Goal: Information Seeking & Learning: Learn about a topic

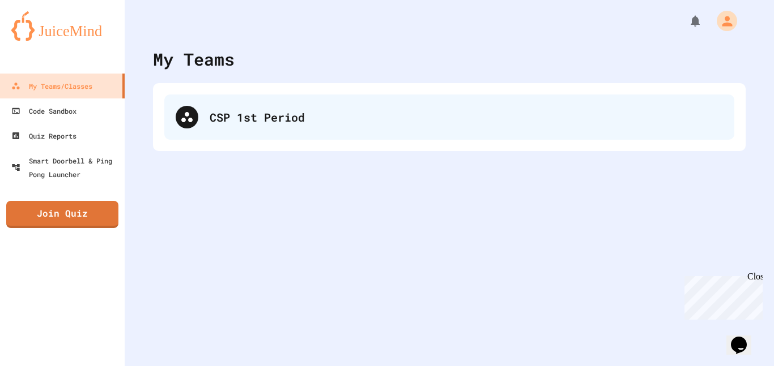
click at [240, 123] on div "CSP 1st Period" at bounding box center [466, 117] width 513 height 17
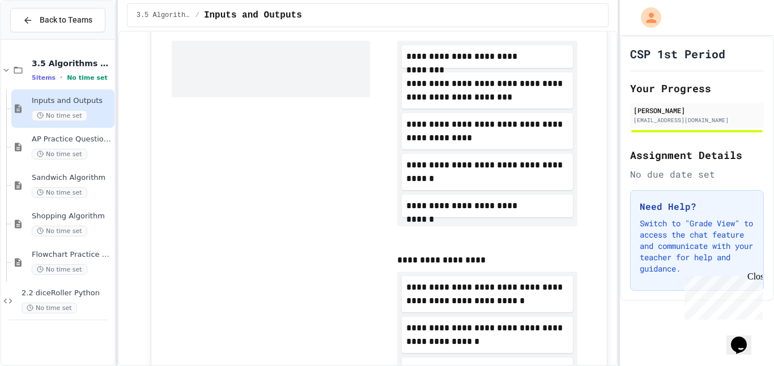
scroll to position [297, 0]
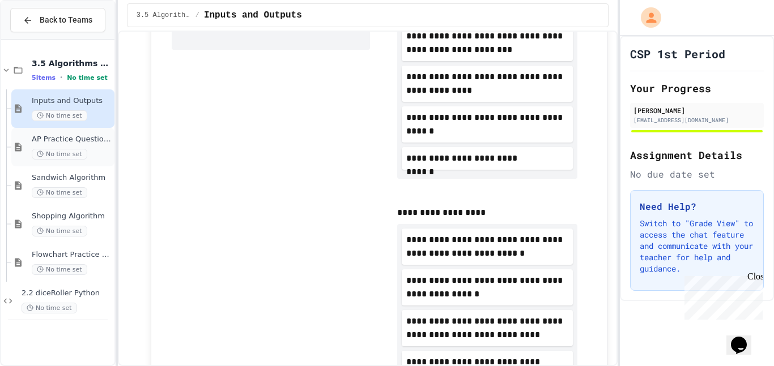
click at [75, 141] on span "AP Practice Questions" at bounding box center [72, 140] width 80 height 10
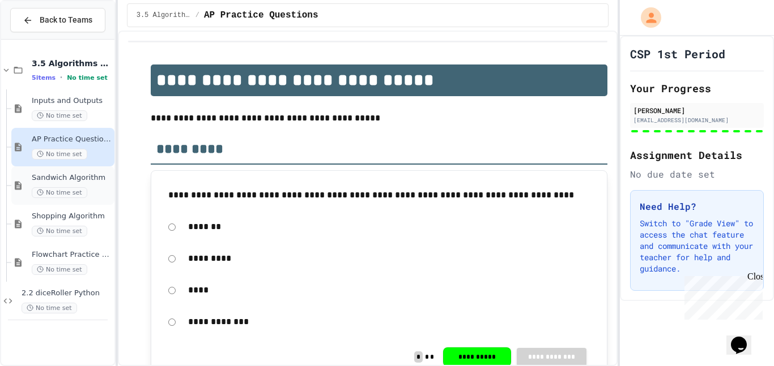
click at [82, 174] on span "Sandwich Algorithm" at bounding box center [72, 178] width 80 height 10
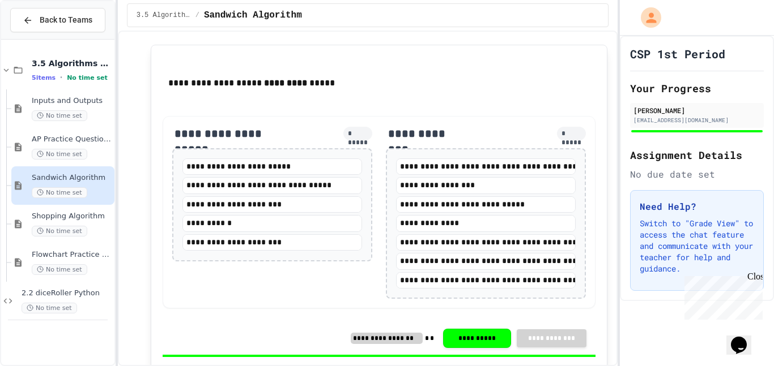
scroll to position [190, 0]
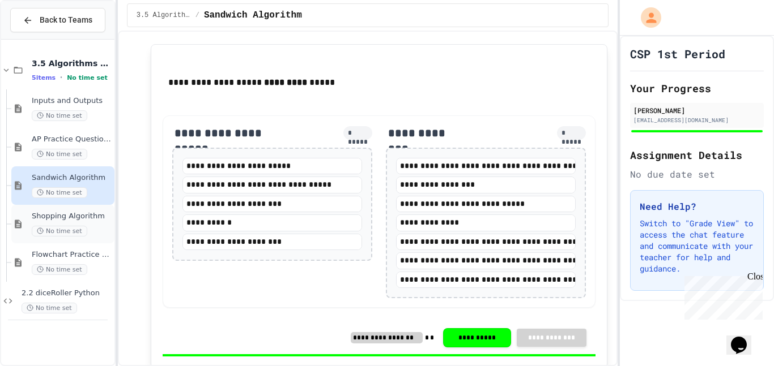
click at [76, 216] on span "Shopping Algorithm" at bounding box center [72, 217] width 80 height 10
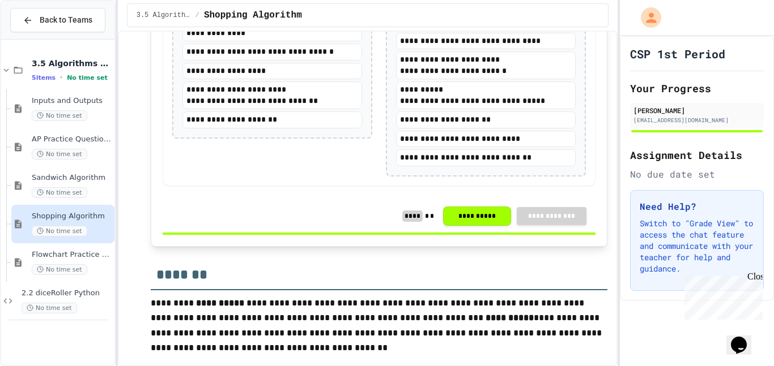
scroll to position [391, 0]
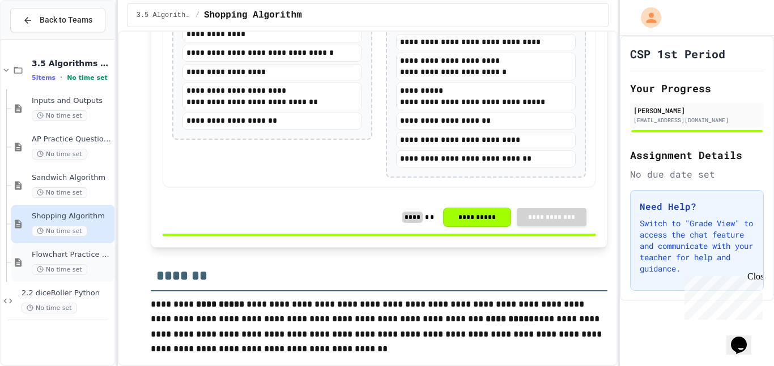
click at [75, 253] on span "Flowchart Practice Exercises" at bounding box center [72, 255] width 80 height 10
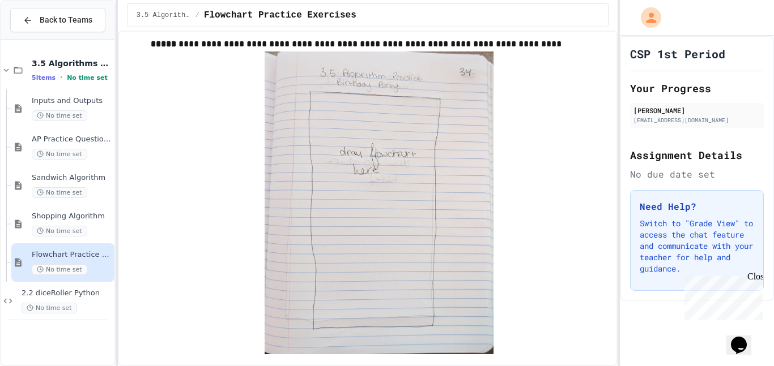
scroll to position [279, 0]
click at [71, 108] on div "Inputs and Outputs No time set" at bounding box center [72, 108] width 80 height 25
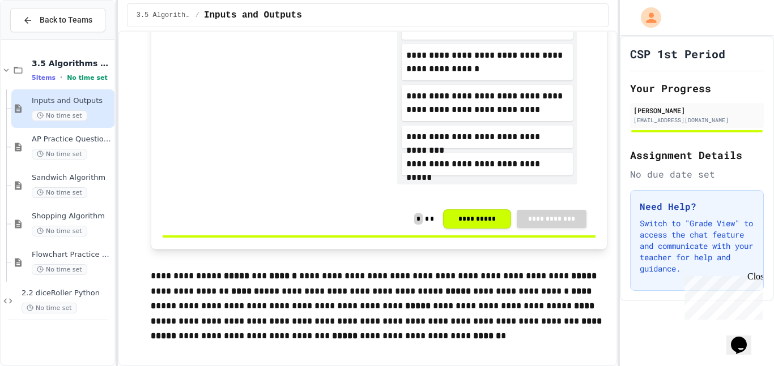
scroll to position [531, 0]
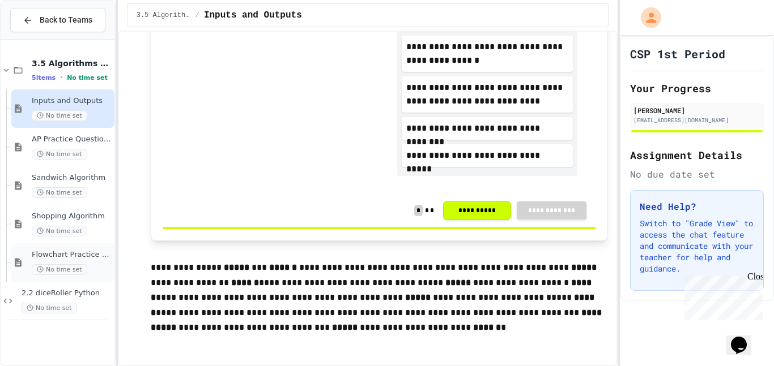
click at [80, 261] on div "Flowchart Practice Exercises No time set" at bounding box center [72, 262] width 80 height 25
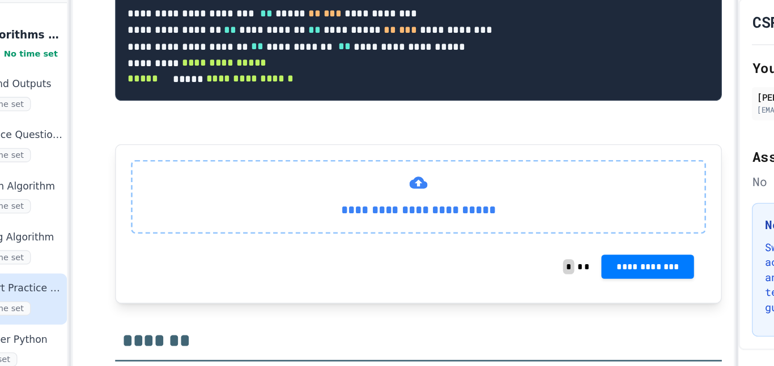
scroll to position [1385, 0]
